Goal: Navigation & Orientation: Find specific page/section

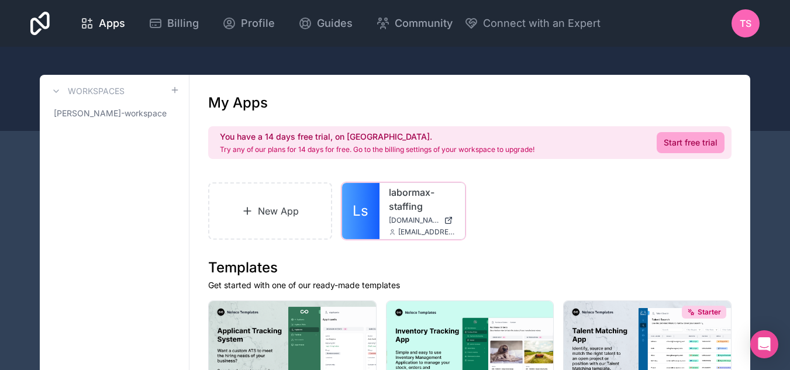
click at [385, 223] on div "labormax-staffing [DOMAIN_NAME] [DOMAIN_NAME][EMAIL_ADDRESS][PERSON_NAME][DOMAI…" at bounding box center [422, 211] width 85 height 56
click at [367, 211] on span "Ls" at bounding box center [361, 211] width 16 height 19
click at [357, 226] on link "Ls" at bounding box center [360, 211] width 37 height 56
click at [246, 25] on span "Profile" at bounding box center [258, 23] width 34 height 16
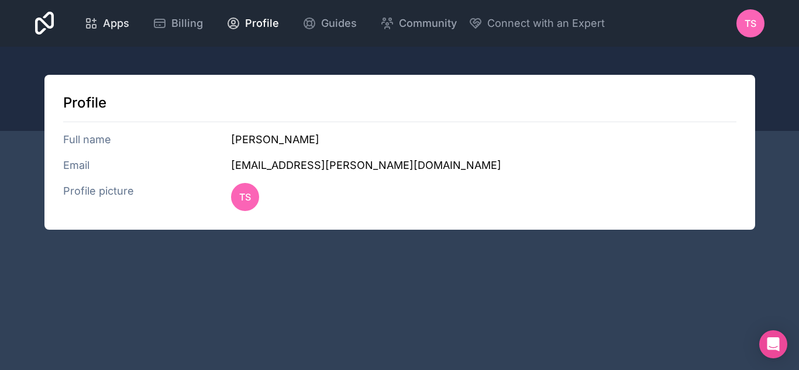
click at [101, 21] on div "Apps" at bounding box center [106, 23] width 45 height 16
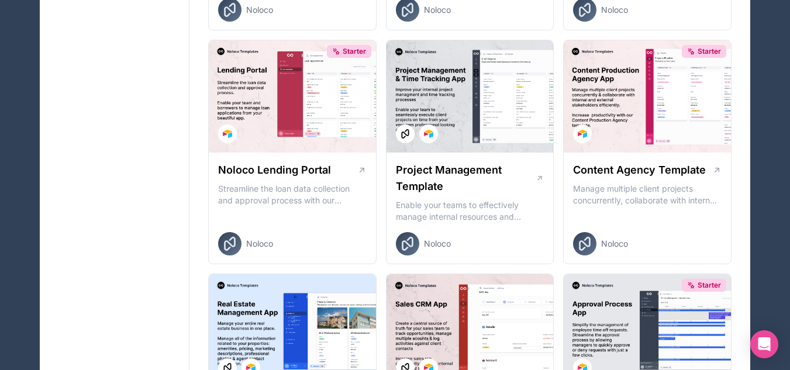
scroll to position [536, 0]
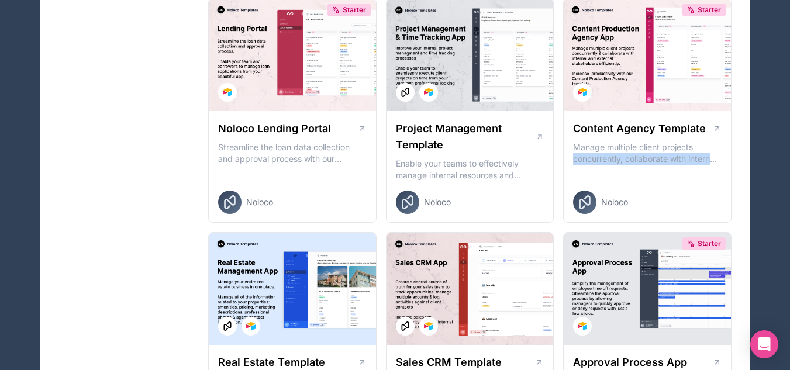
drag, startPoint x: 790, startPoint y: 140, endPoint x: 790, endPoint y: 217, distance: 77.2
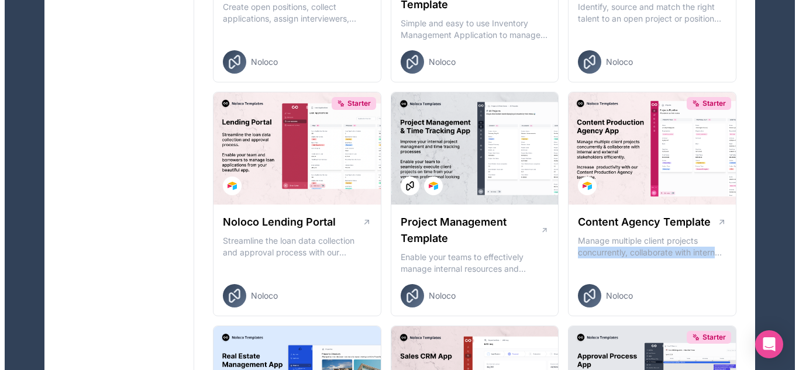
scroll to position [0, 0]
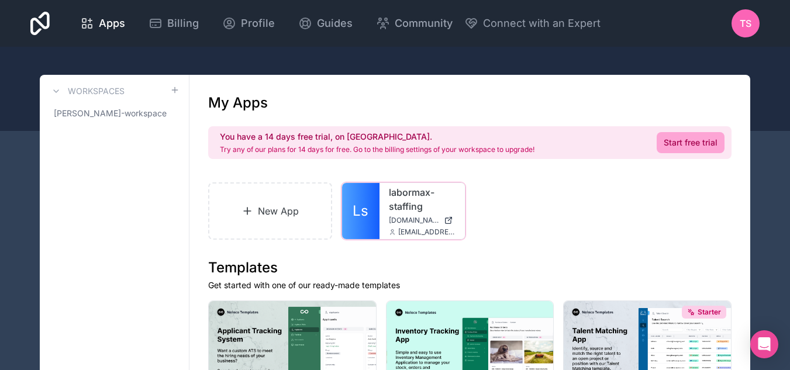
click at [388, 223] on div "labormax-staffing [DOMAIN_NAME] [DOMAIN_NAME][EMAIL_ADDRESS][PERSON_NAME][DOMAI…" at bounding box center [422, 211] width 85 height 56
click at [129, 116] on span "[PERSON_NAME]-workspace" at bounding box center [110, 114] width 113 height 12
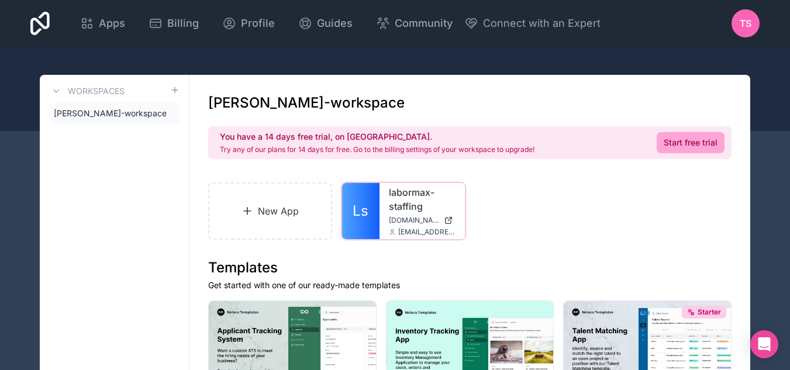
click at [385, 210] on div "labormax-staffing [DOMAIN_NAME] [DOMAIN_NAME][EMAIL_ADDRESS][PERSON_NAME][DOMAI…" at bounding box center [422, 211] width 85 height 56
click at [0, 0] on div at bounding box center [0, 0] width 0 height 0
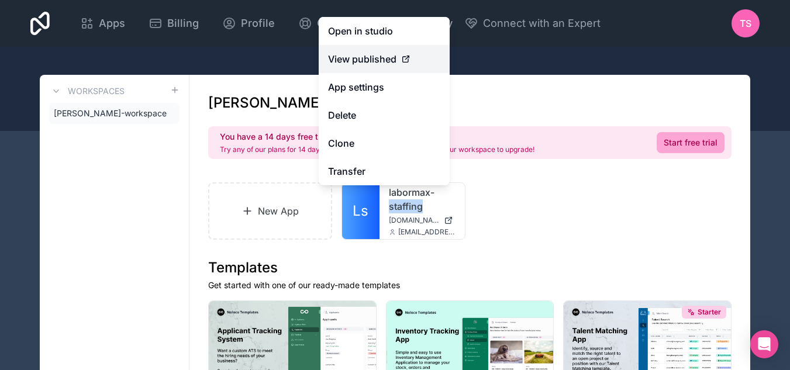
click at [371, 59] on span "View published" at bounding box center [362, 59] width 68 height 14
click at [514, 213] on div "New App Ls labormax-staffing [DOMAIN_NAME] [DOMAIN_NAME][EMAIL_ADDRESS][PERSON_…" at bounding box center [469, 210] width 523 height 57
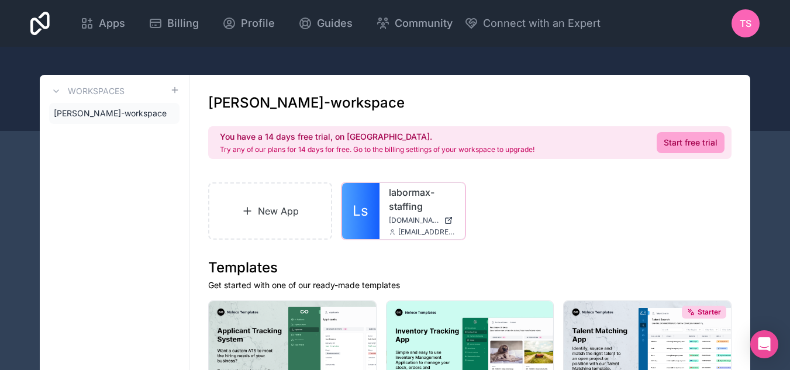
click at [343, 195] on link "Ls" at bounding box center [360, 211] width 37 height 56
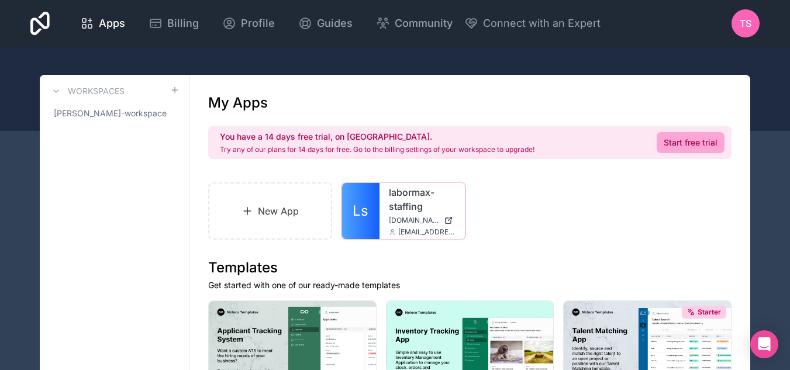
click at [369, 224] on link "Ls" at bounding box center [360, 211] width 37 height 56
